Goal: Information Seeking & Learning: Learn about a topic

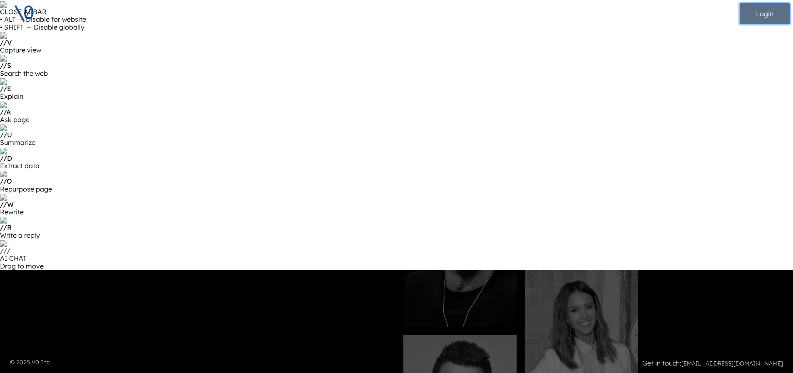
click at [764, 17] on button "Login" at bounding box center [765, 13] width 50 height 21
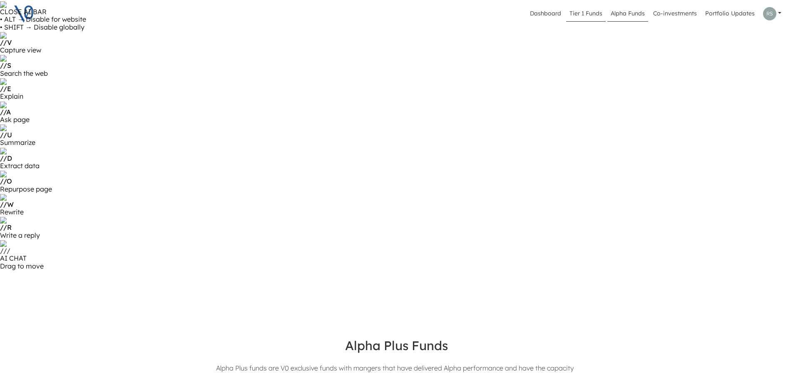
click at [592, 17] on link "Tier 1 Funds" at bounding box center [586, 14] width 40 height 16
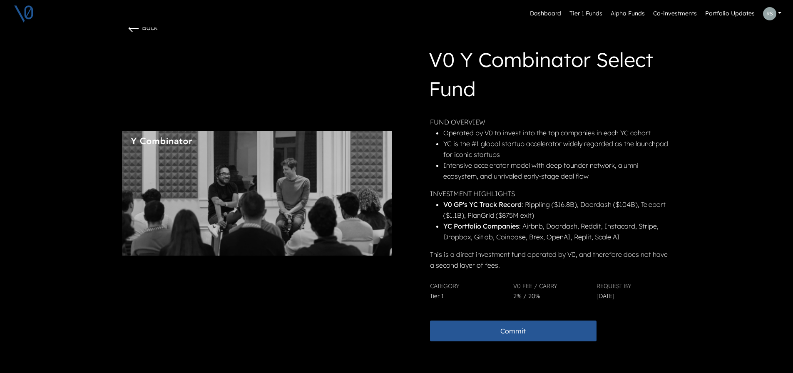
scroll to position [285, 0]
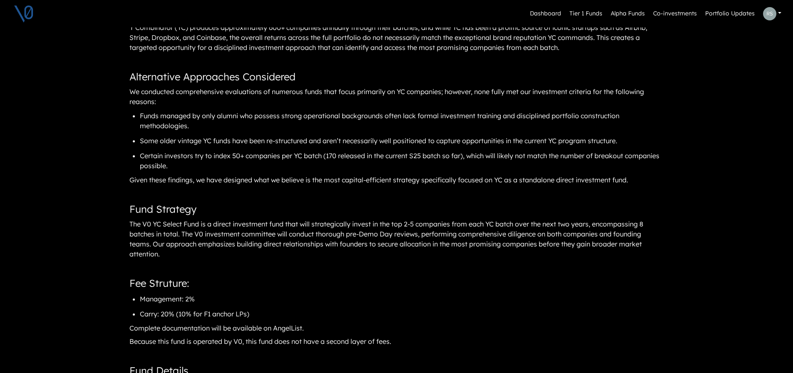
scroll to position [744, 0]
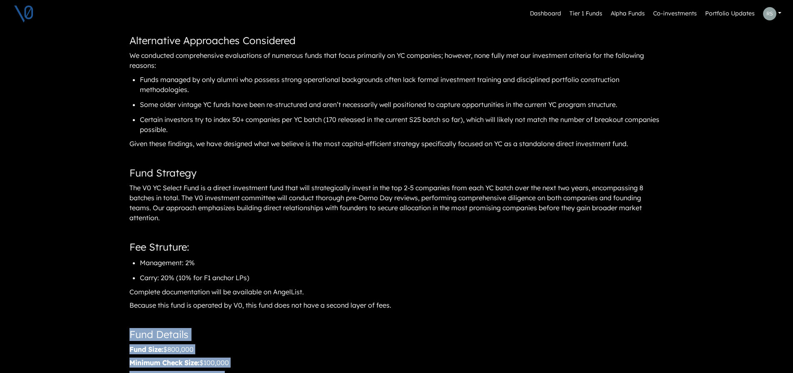
drag, startPoint x: 135, startPoint y: 62, endPoint x: 358, endPoint y: 293, distance: 320.8
click at [358, 293] on article "V0 Y Combinator Select Fund The Opportunity Y Combinator (YC) produces approxim…" at bounding box center [397, 290] width 536 height 715
copy article "Fund Details Fund Size: $800,000 Minimum Check Size: $100,000 Number of Compani…"
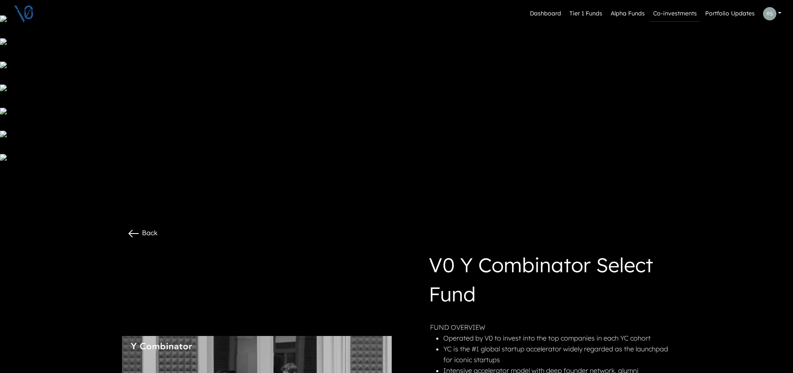
scroll to position [77, 0]
